Goal: Information Seeking & Learning: Find specific fact

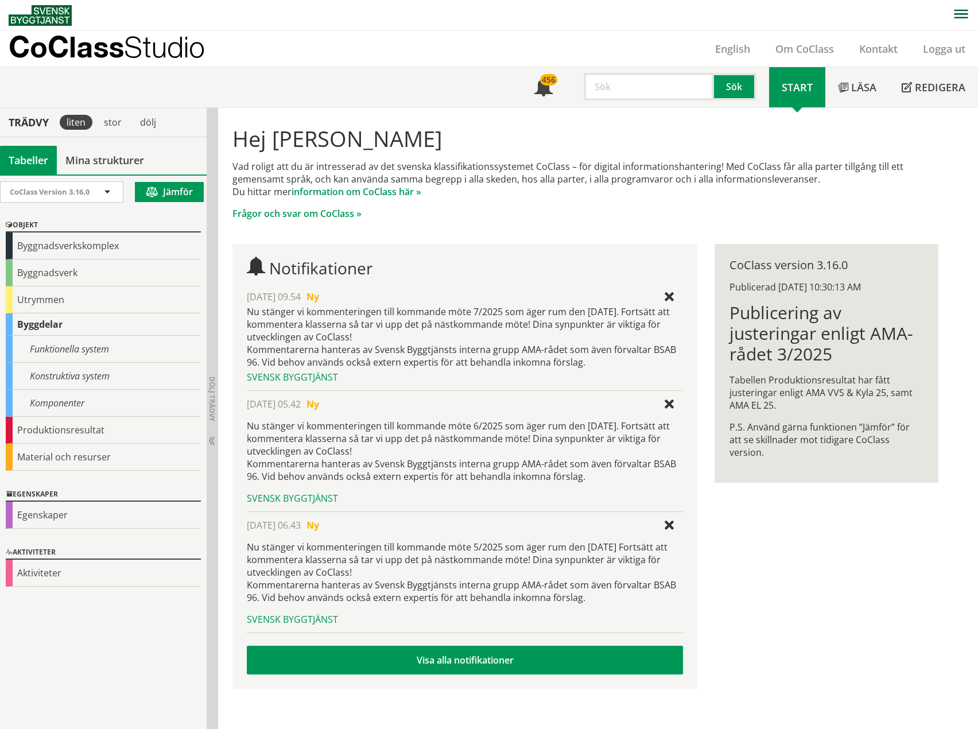
click at [668, 82] on input "text" at bounding box center [649, 87] width 130 height 28
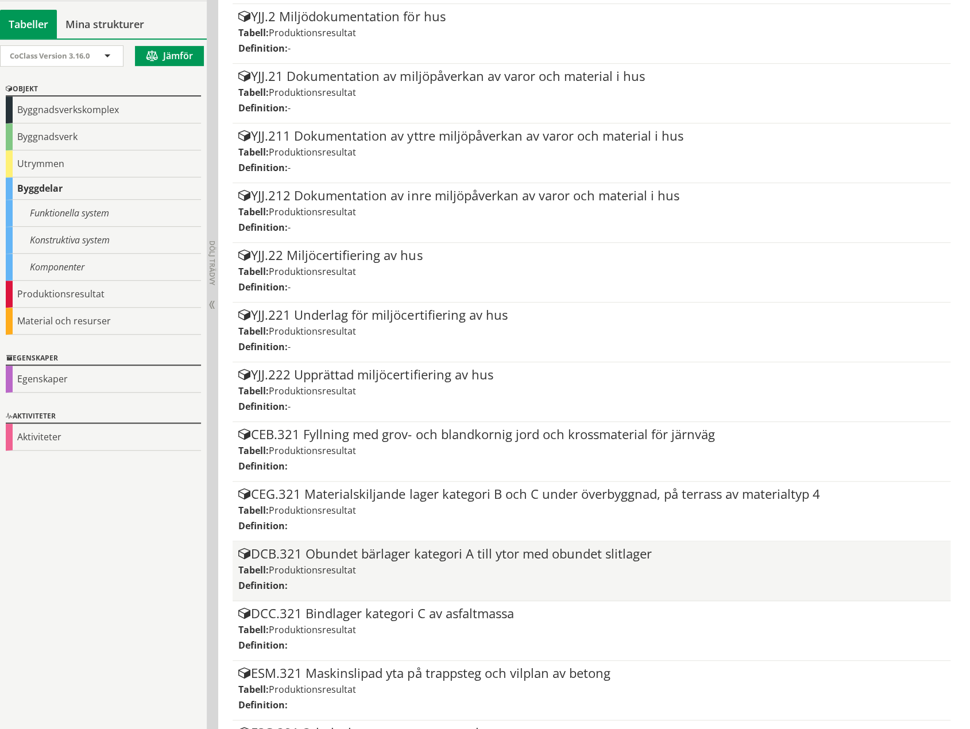
scroll to position [63, 0]
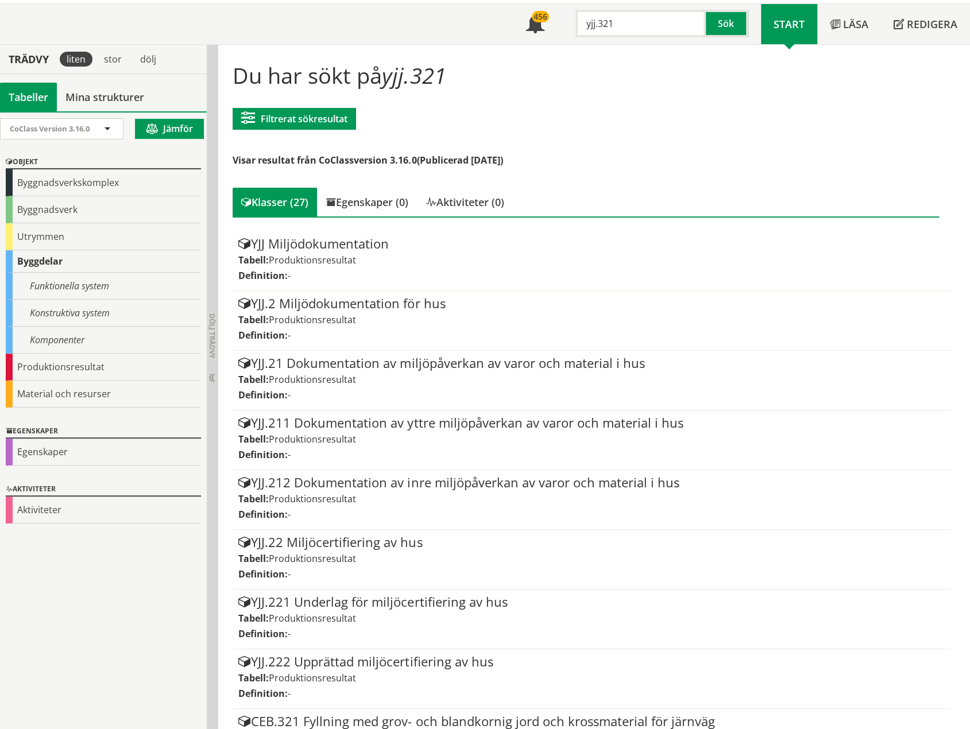
click at [653, 29] on input "yjj.321" at bounding box center [640, 24] width 130 height 28
type input "y"
type input "l"
type input "LDS.2"
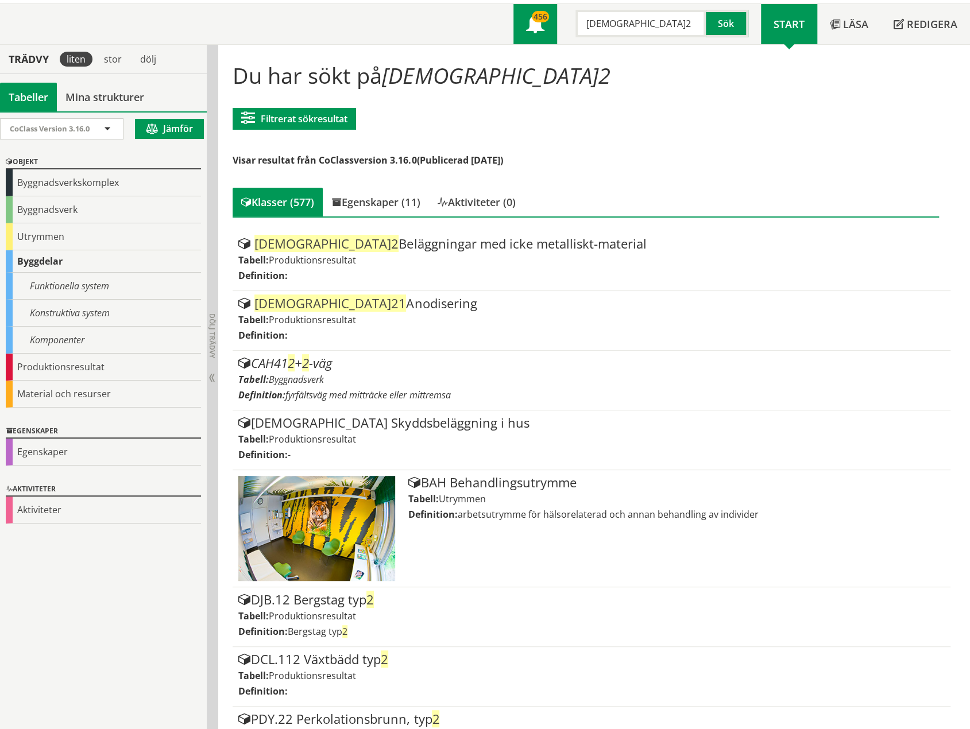
click at [545, 32] on link "456" at bounding box center [535, 24] width 44 height 40
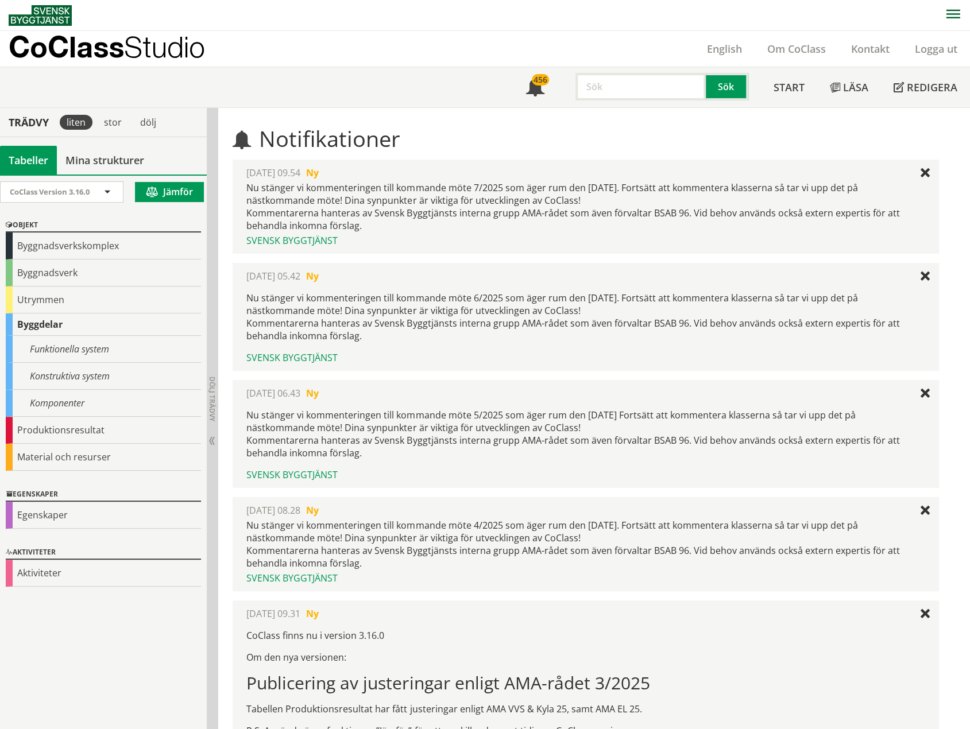
click at [518, 216] on div "Nu stänger vi kommenteringen till kommande möte 7/2025 som äger rum den [DATE].…" at bounding box center [585, 206] width 678 height 51
click at [806, 56] on link "Om CoClass" at bounding box center [796, 49] width 84 height 14
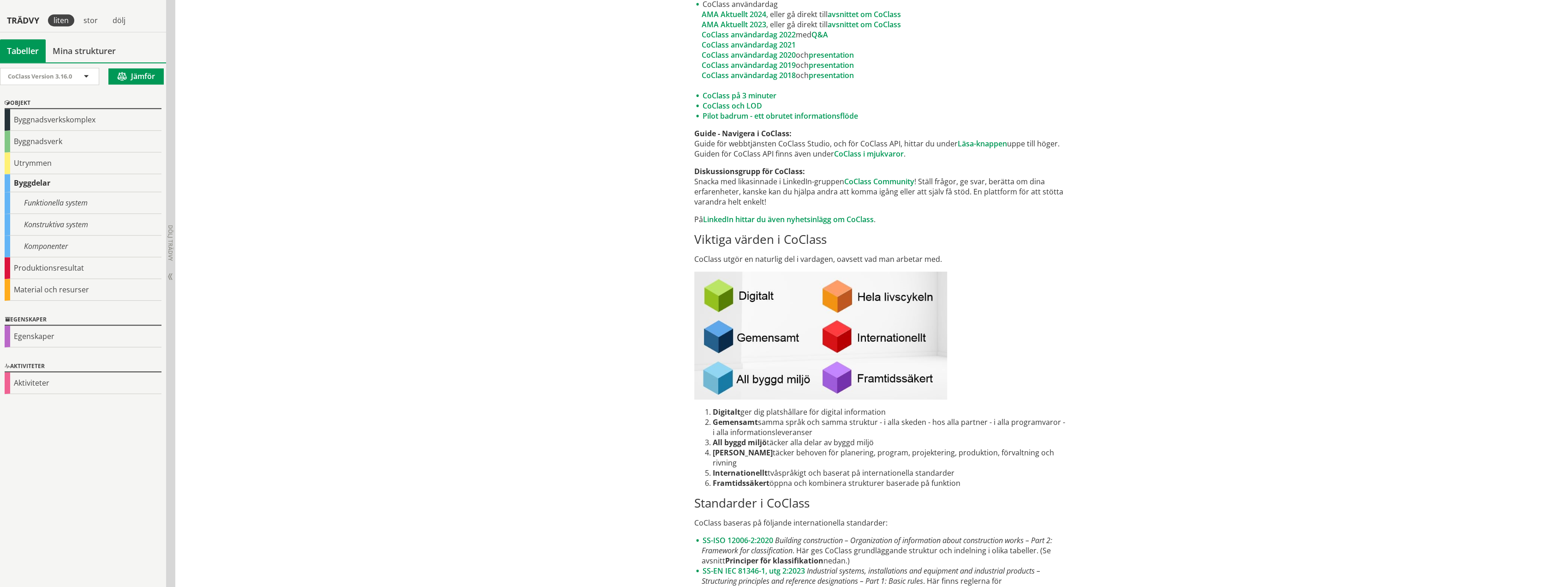
scroll to position [831, 0]
